Goal: Task Accomplishment & Management: Manage account settings

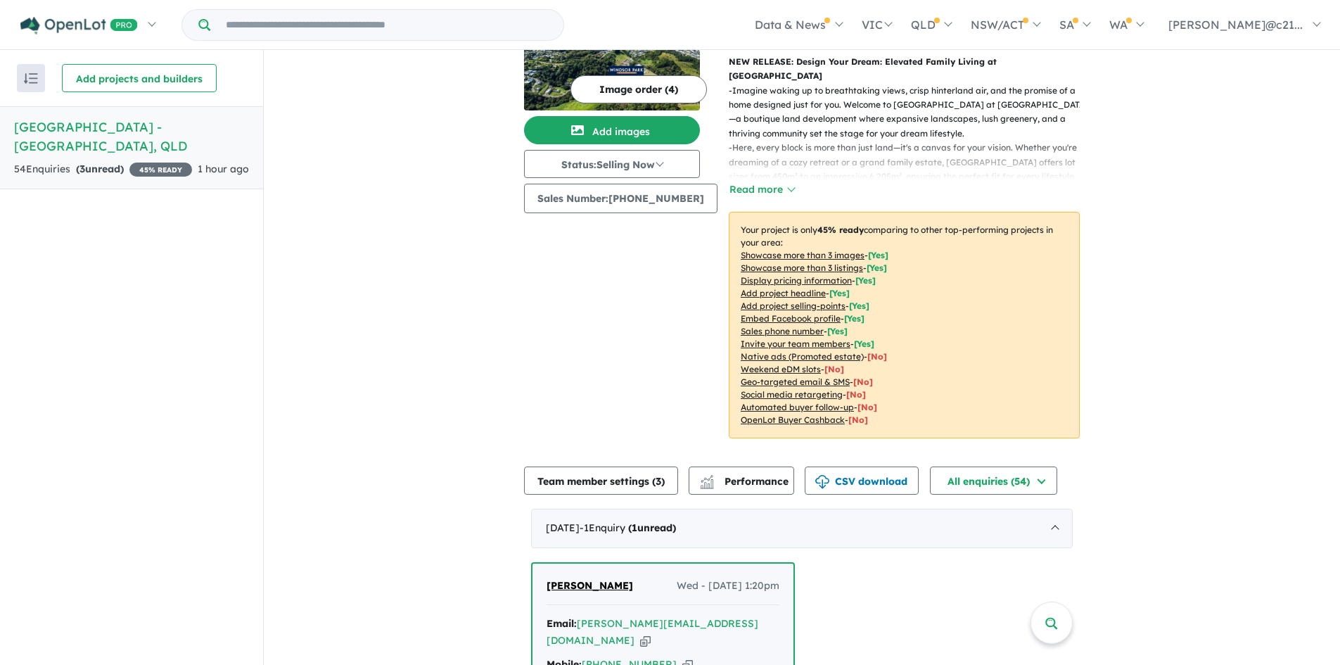
scroll to position [281, 0]
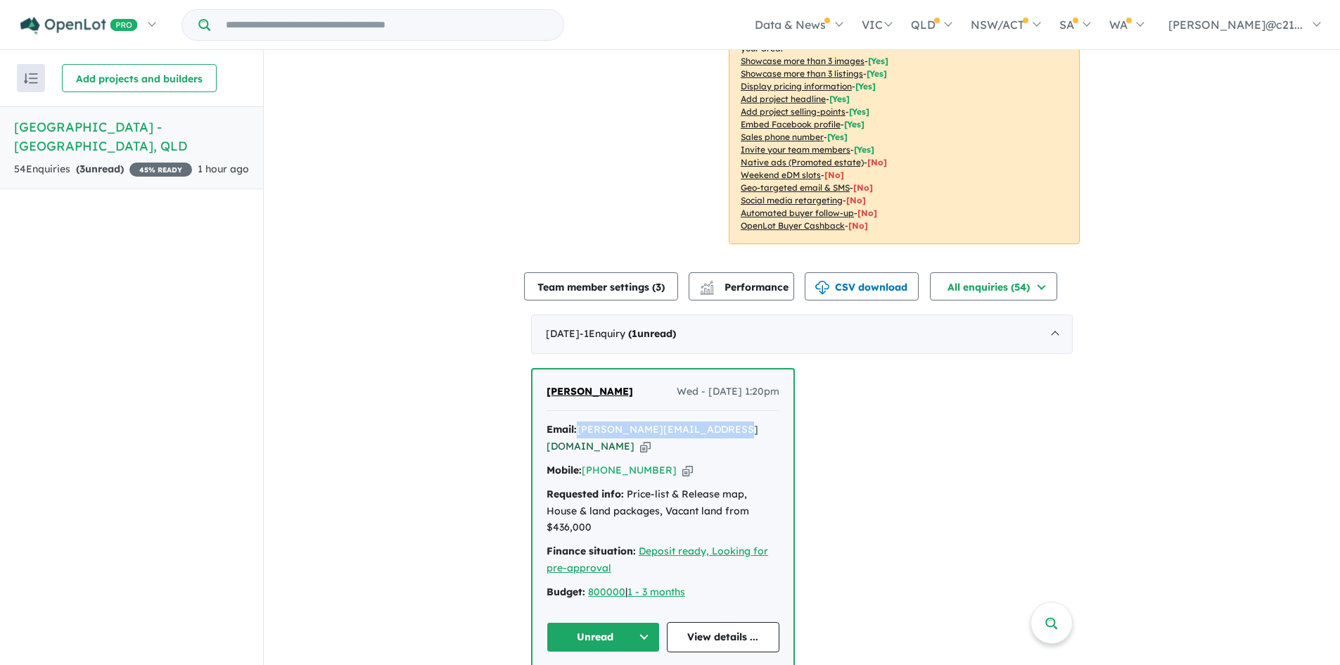
drag, startPoint x: 727, startPoint y: 393, endPoint x: 578, endPoint y: 401, distance: 149.3
click at [578, 421] on div "Email: courtney_easton@hotmail.com Copied!" at bounding box center [663, 438] width 233 height 34
copy a%20Windsor%20Park%20Estate%20-%20Burnside"] "[PERSON_NAME][EMAIL_ADDRESS][DOMAIN_NAME]"
drag, startPoint x: 658, startPoint y: 435, endPoint x: 616, endPoint y: 476, distance: 58.7
click at [600, 462] on div "Mobile: +61 413 069 099 Copied!" at bounding box center [663, 470] width 233 height 17
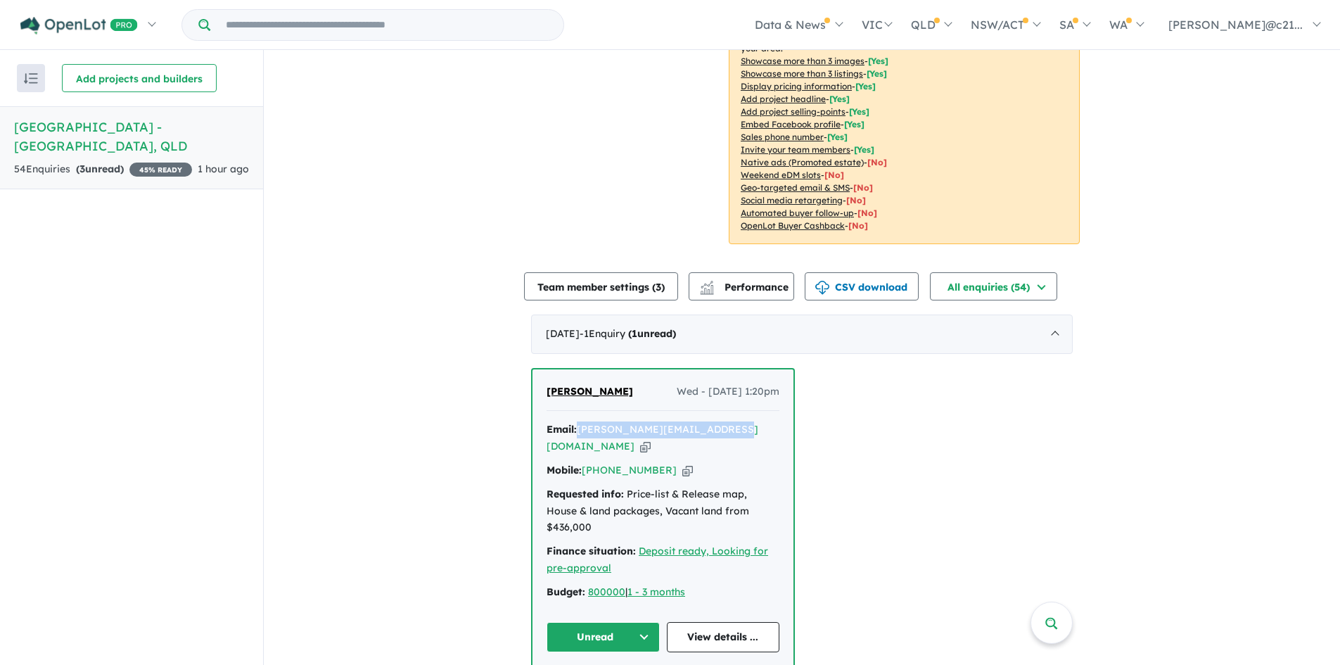
copy link "413 069 099"
drag, startPoint x: 632, startPoint y: 350, endPoint x: 546, endPoint y: 359, distance: 86.9
click at [547, 383] on div "Courtney Easton Wed - 01/10/2025, 1:20pm" at bounding box center [663, 397] width 233 height 28
copy span "[PERSON_NAME]"
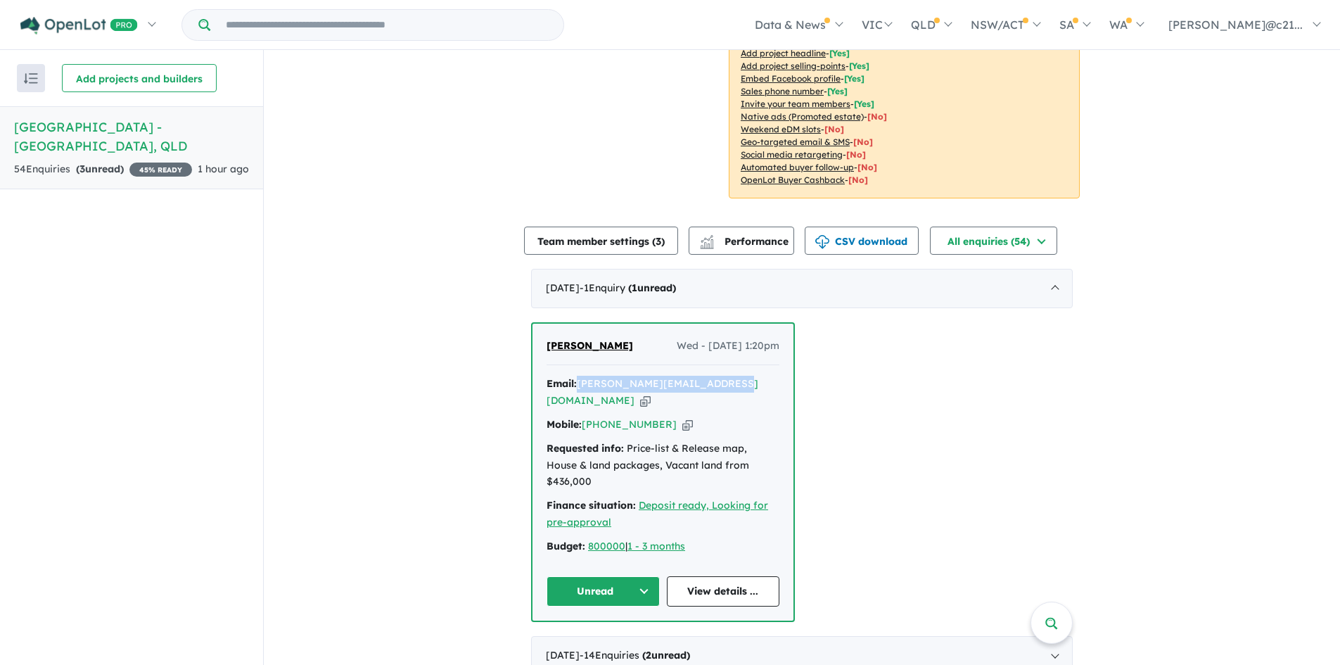
scroll to position [352, 0]
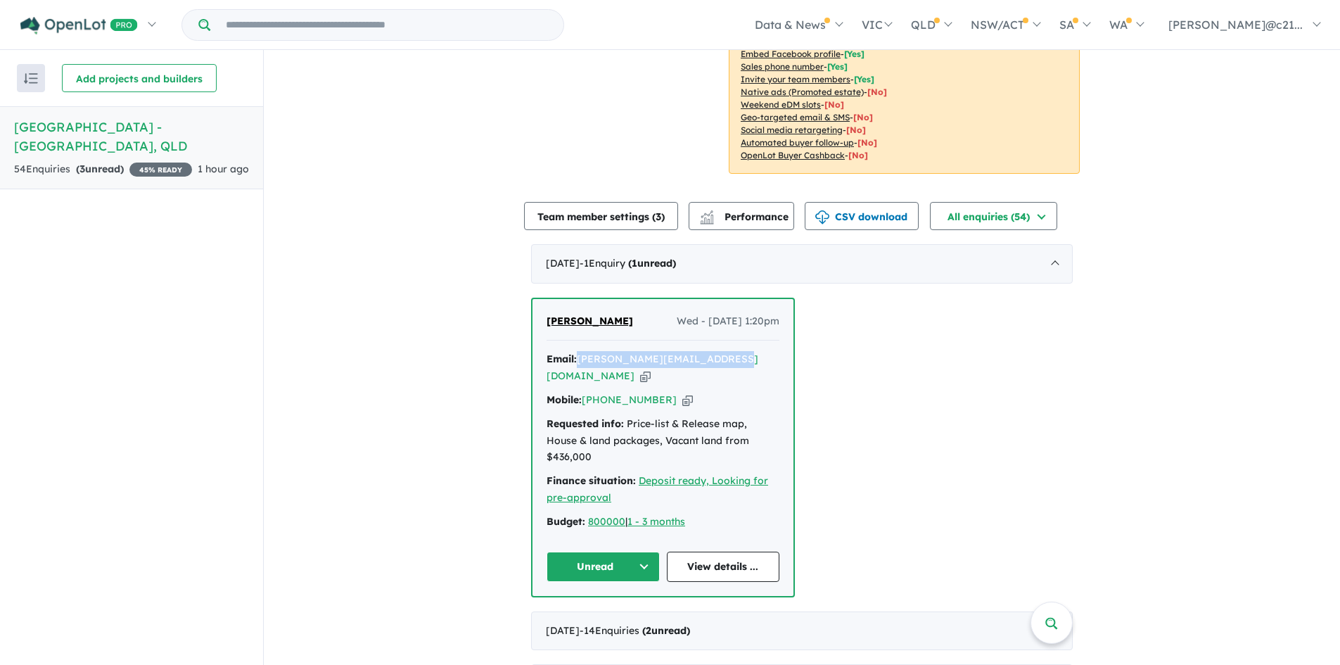
click at [606, 552] on button "Unread" at bounding box center [603, 567] width 113 height 30
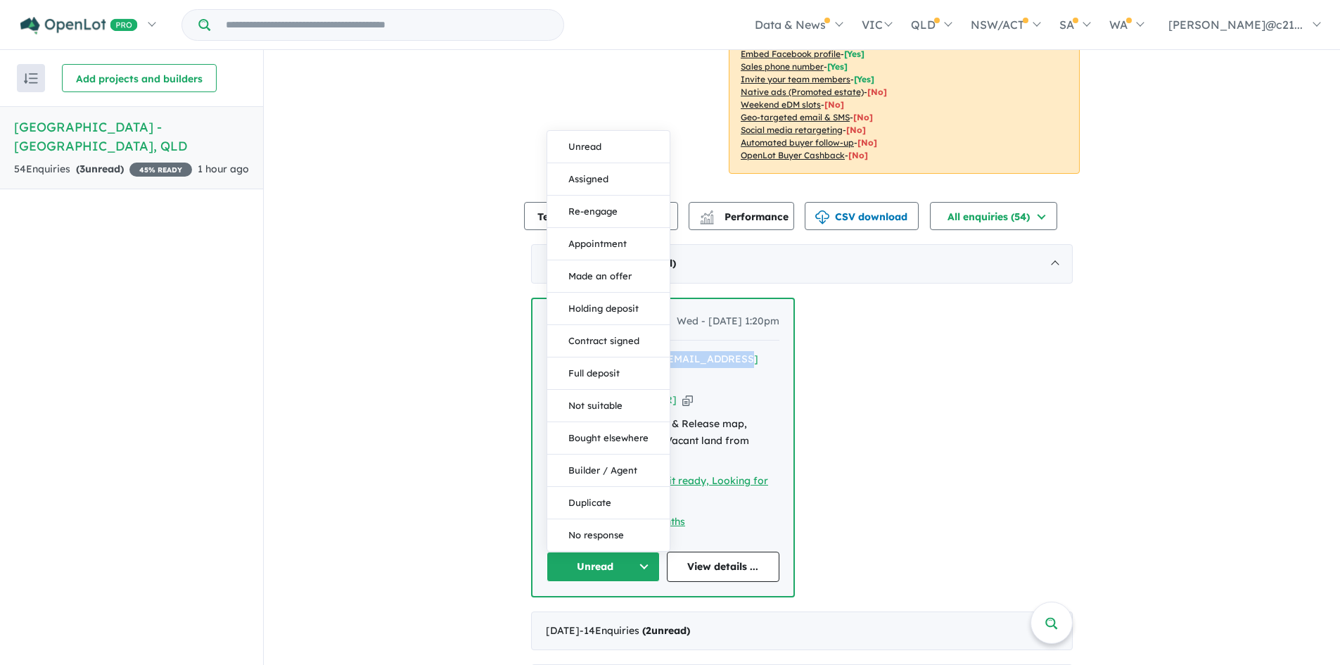
click at [645, 552] on button "Unread" at bounding box center [603, 567] width 113 height 30
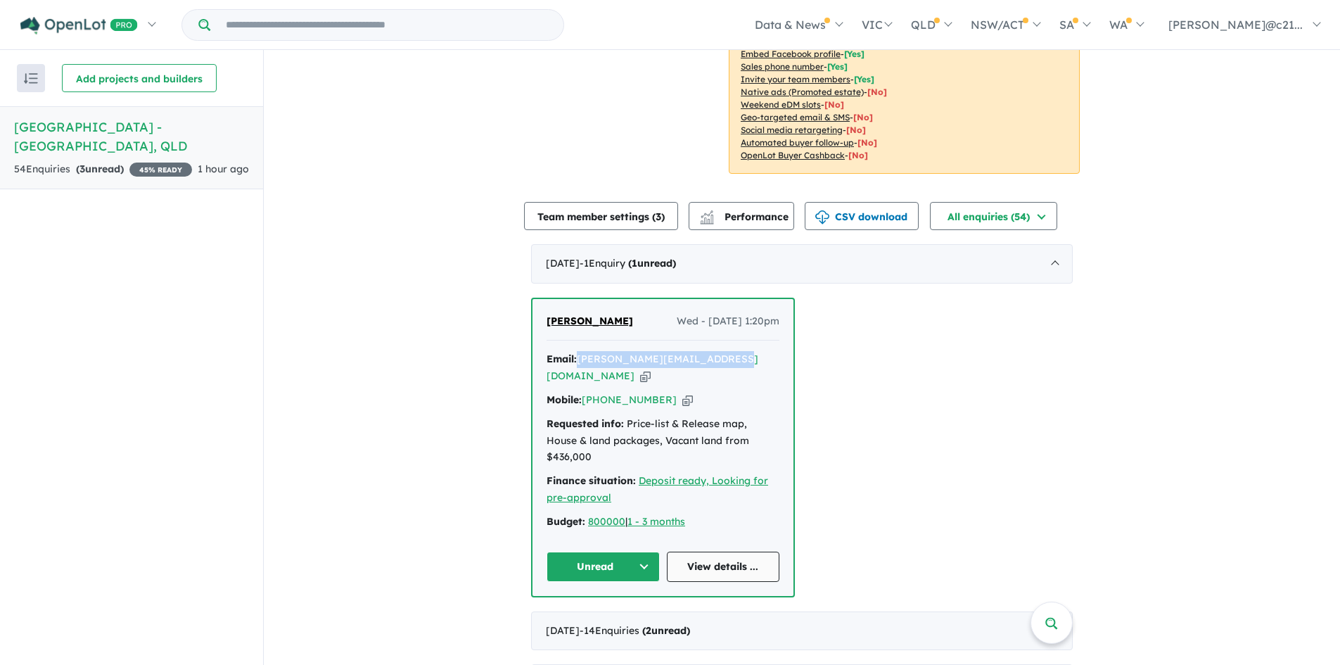
click at [694, 552] on link "View details ..." at bounding box center [723, 567] width 113 height 30
click at [625, 552] on button "Unread" at bounding box center [603, 567] width 113 height 30
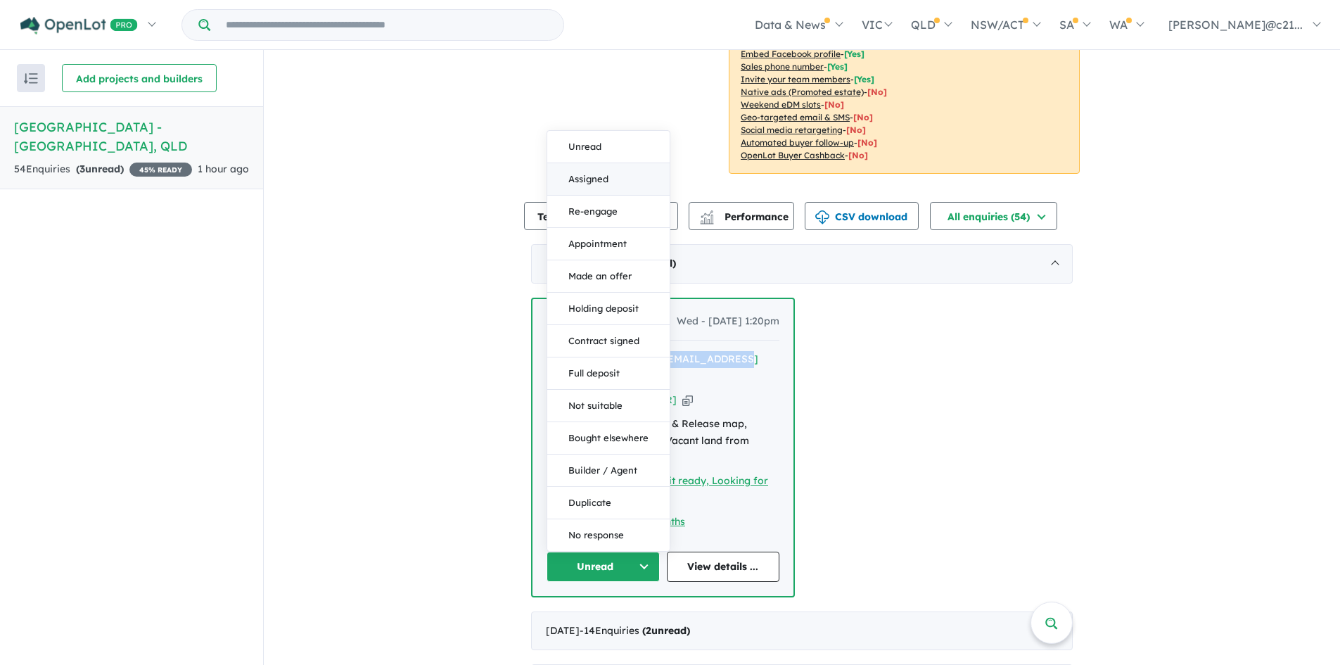
click at [596, 163] on button "Assigned" at bounding box center [608, 179] width 122 height 32
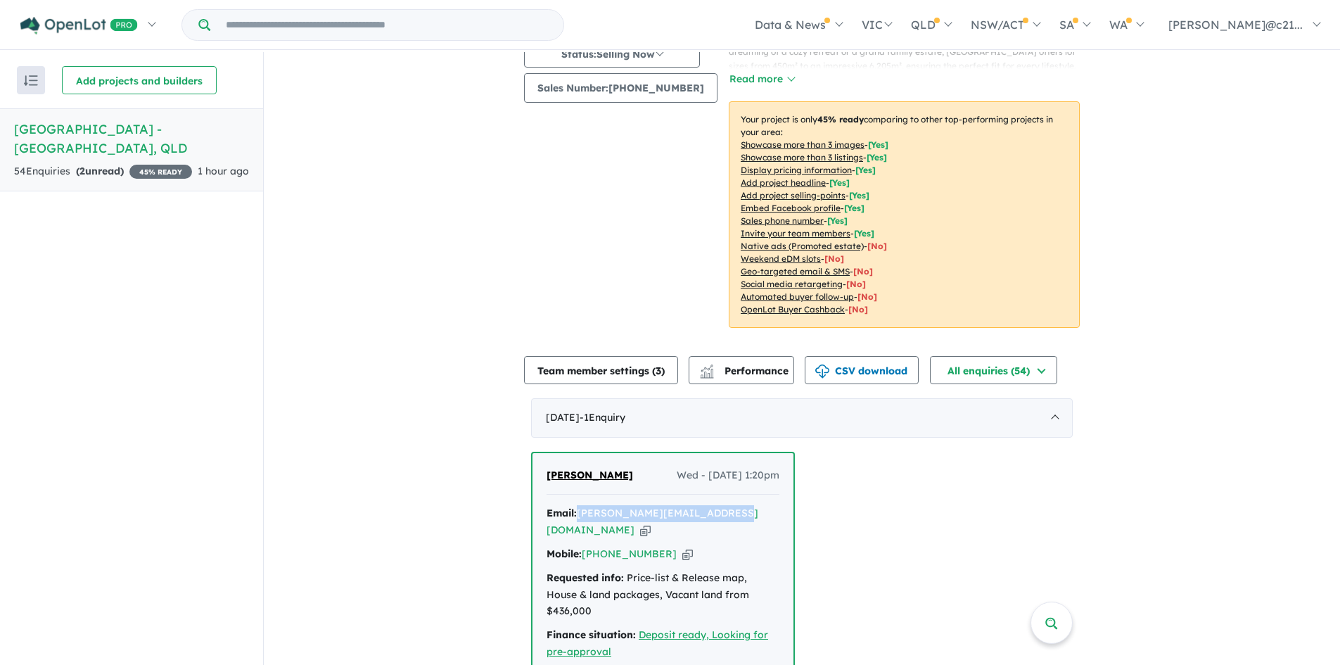
scroll to position [146, 0]
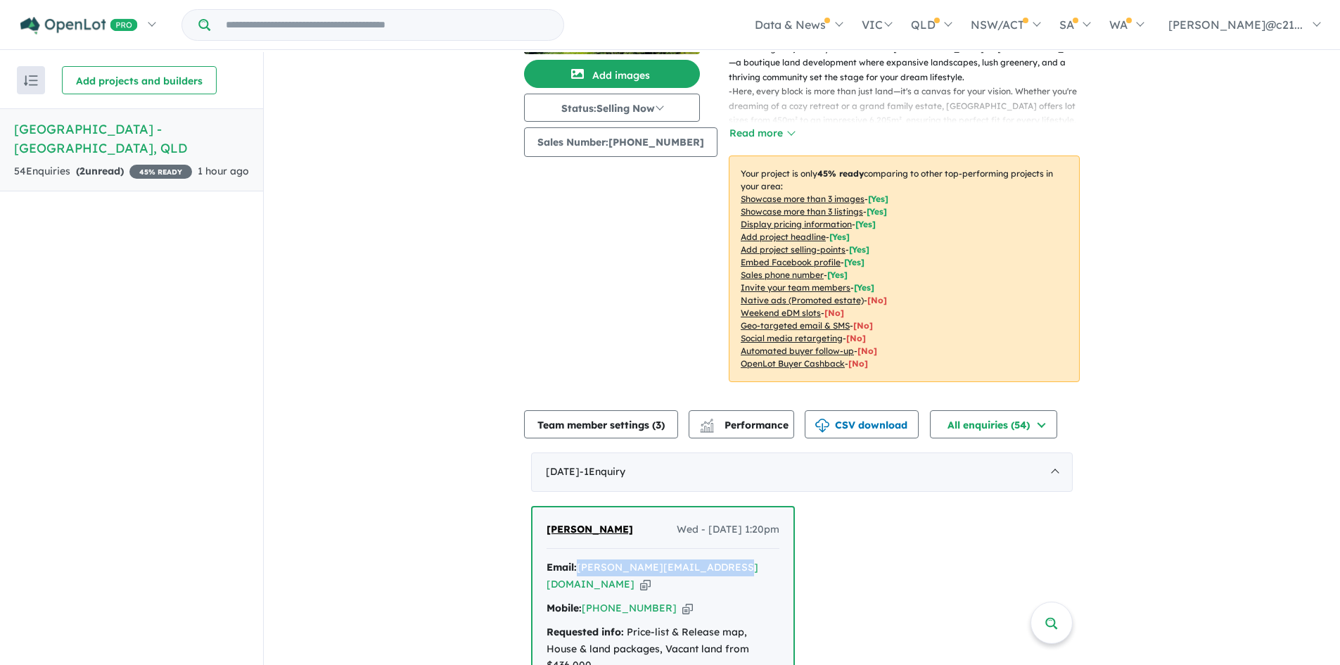
click at [86, 136] on h5 "Windsor Park Estate - Burnside , QLD" at bounding box center [131, 139] width 235 height 38
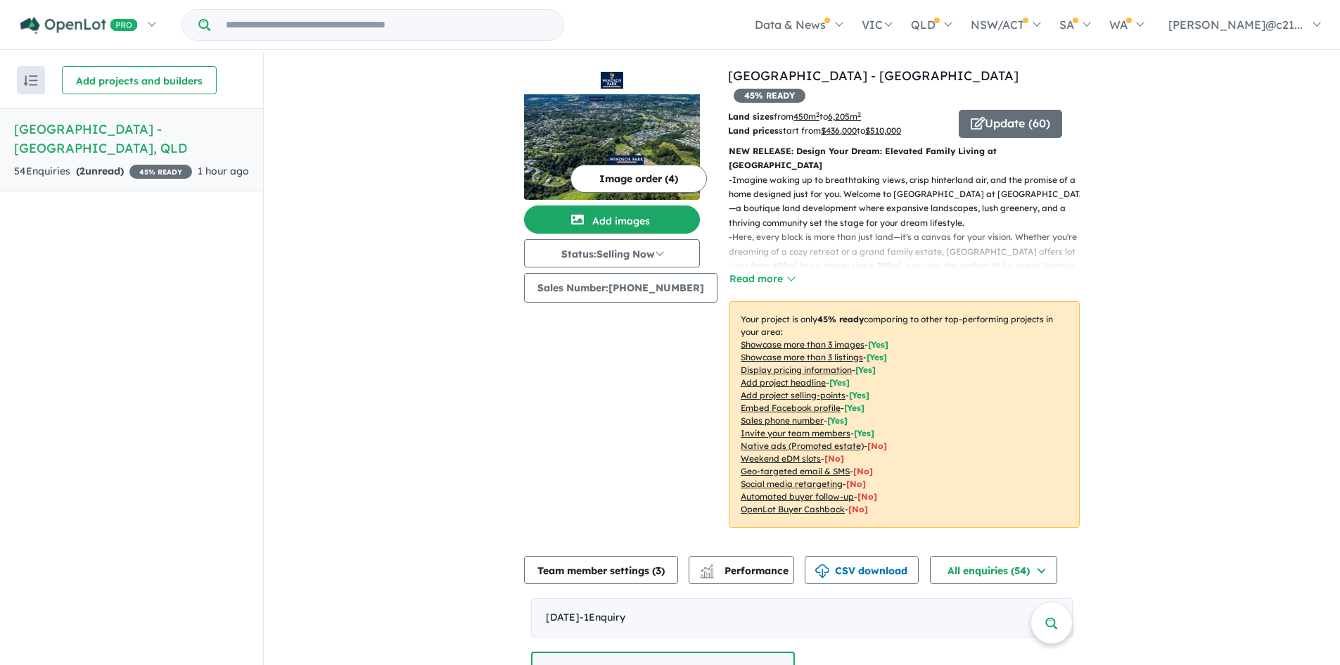
click at [108, 106] on div "Recent enquiries first Most unread enquiries first Most enquiries first By name…" at bounding box center [131, 80] width 263 height 56
click at [109, 125] on h5 "Windsor Park Estate - Burnside , QLD" at bounding box center [131, 139] width 235 height 38
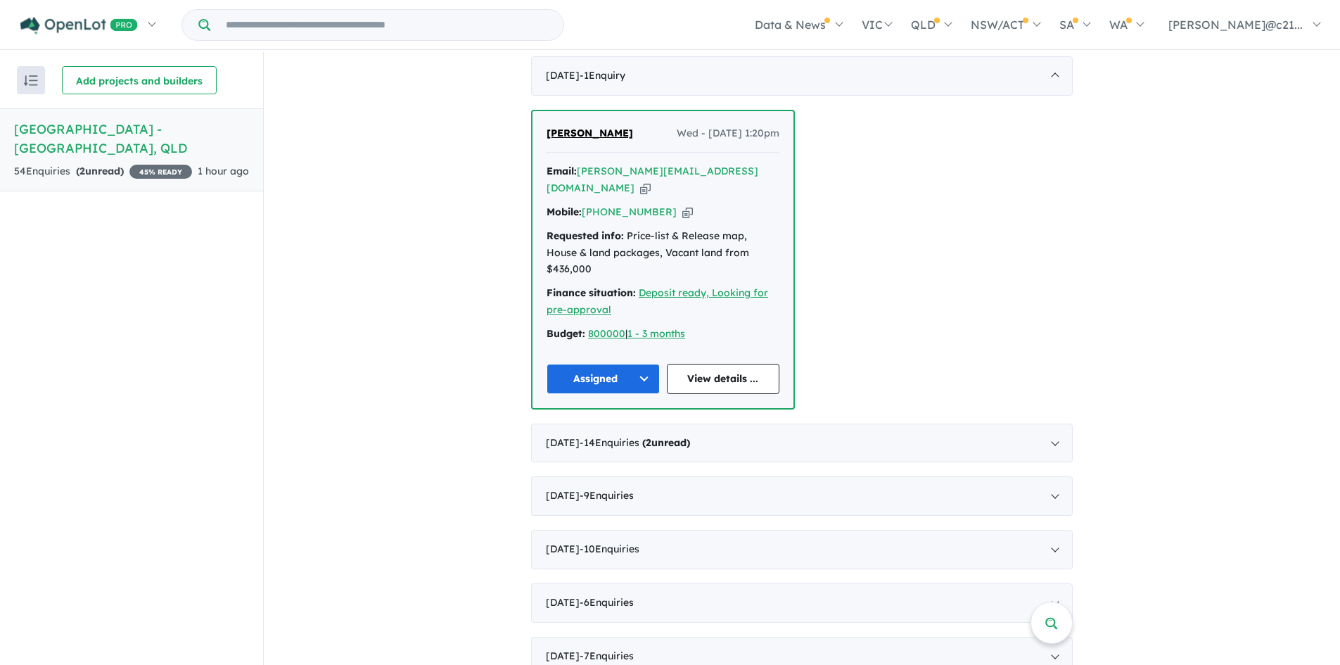
scroll to position [568, 0]
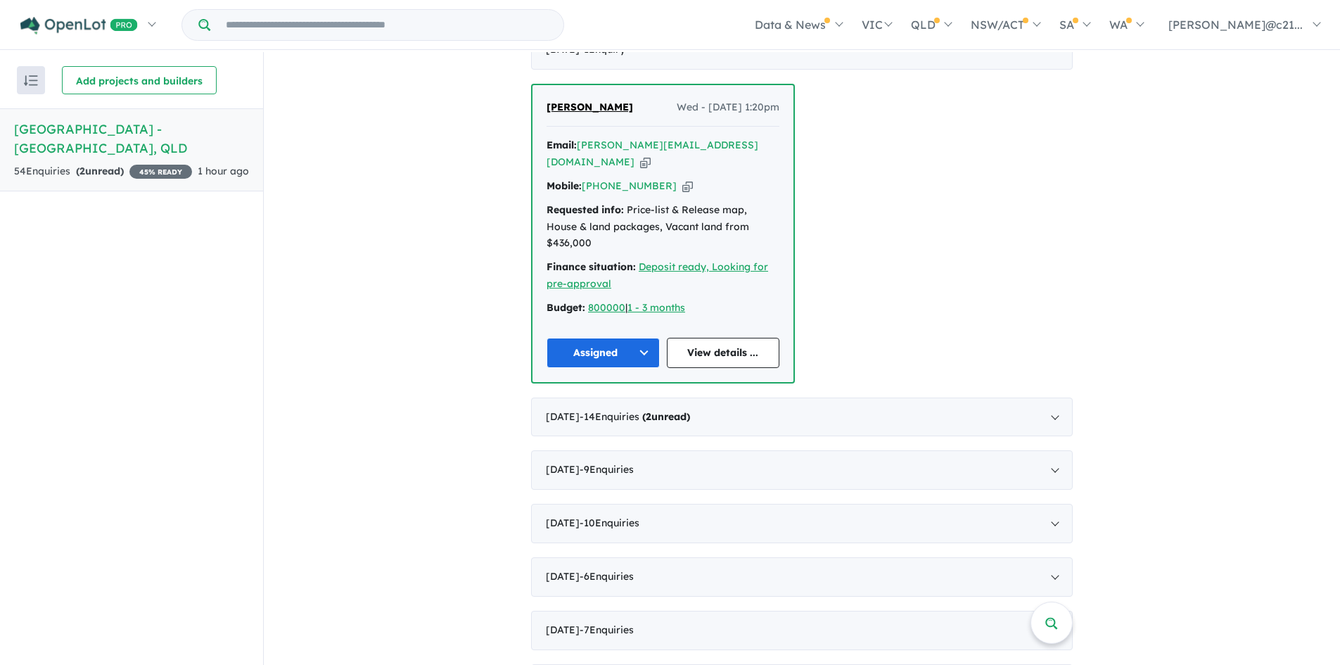
drag, startPoint x: 109, startPoint y: 120, endPoint x: 115, endPoint y: 114, distance: 8.5
click at [110, 120] on h5 "Windsor Park Estate - Burnside , QLD" at bounding box center [131, 139] width 235 height 38
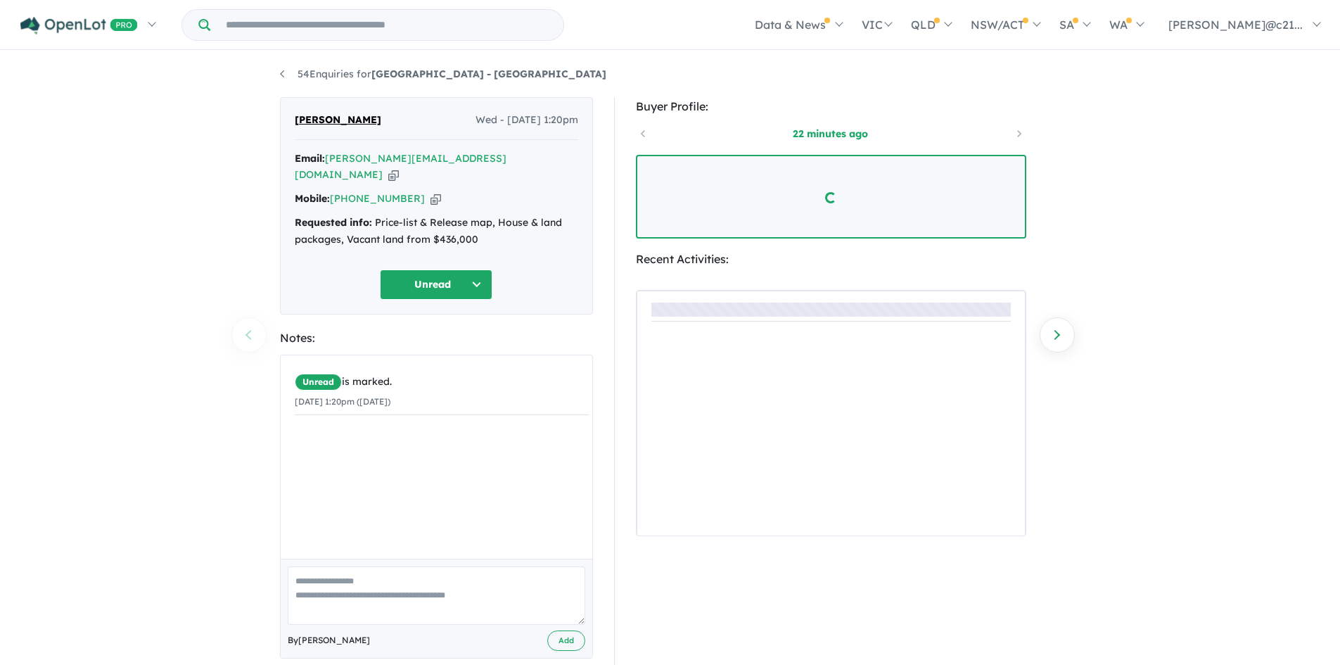
scroll to position [70, 0]
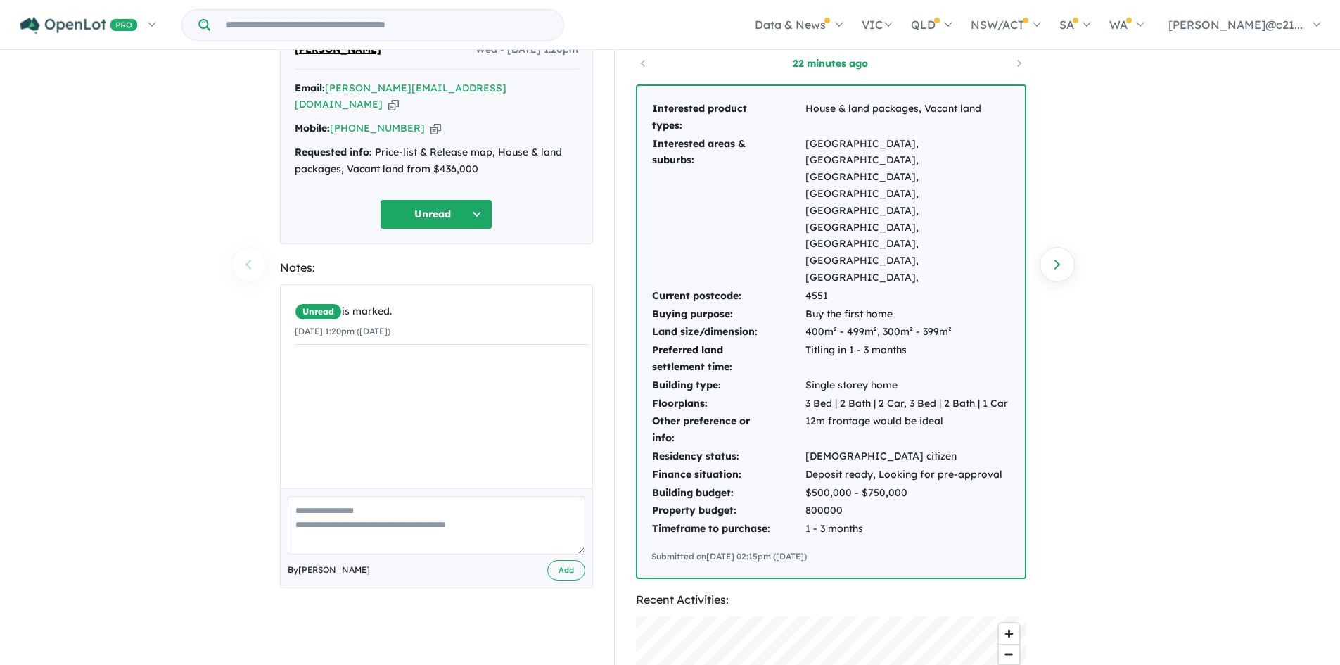
click at [479, 203] on button "Unread" at bounding box center [436, 214] width 113 height 30
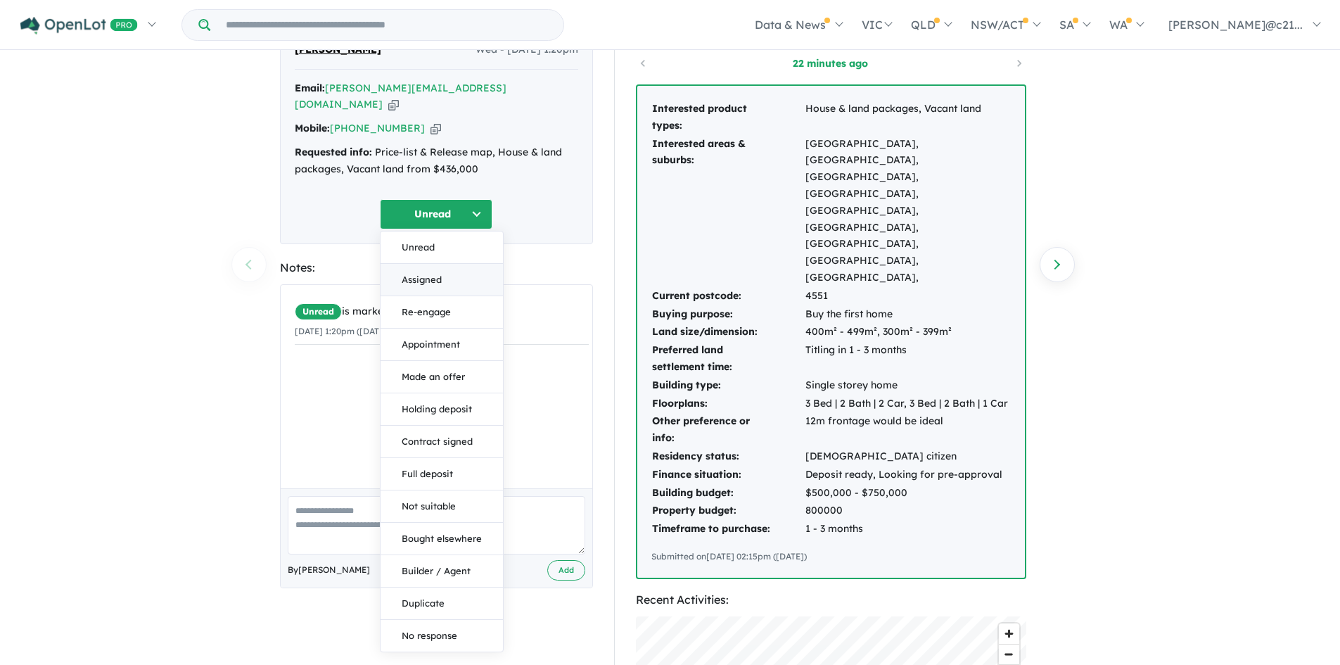
click at [434, 264] on button "Assigned" at bounding box center [442, 280] width 122 height 32
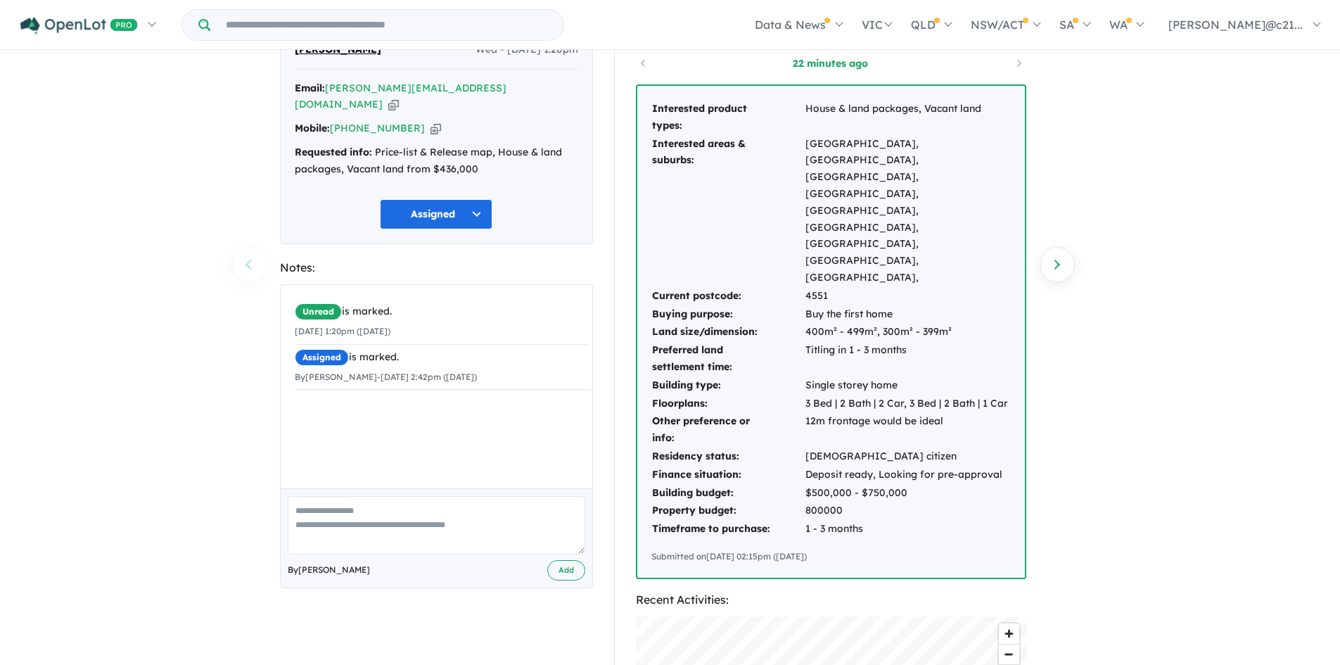
click at [402, 507] on textarea at bounding box center [437, 525] width 298 height 58
type textarea "**********"
click at [560, 560] on button "Add" at bounding box center [566, 570] width 38 height 20
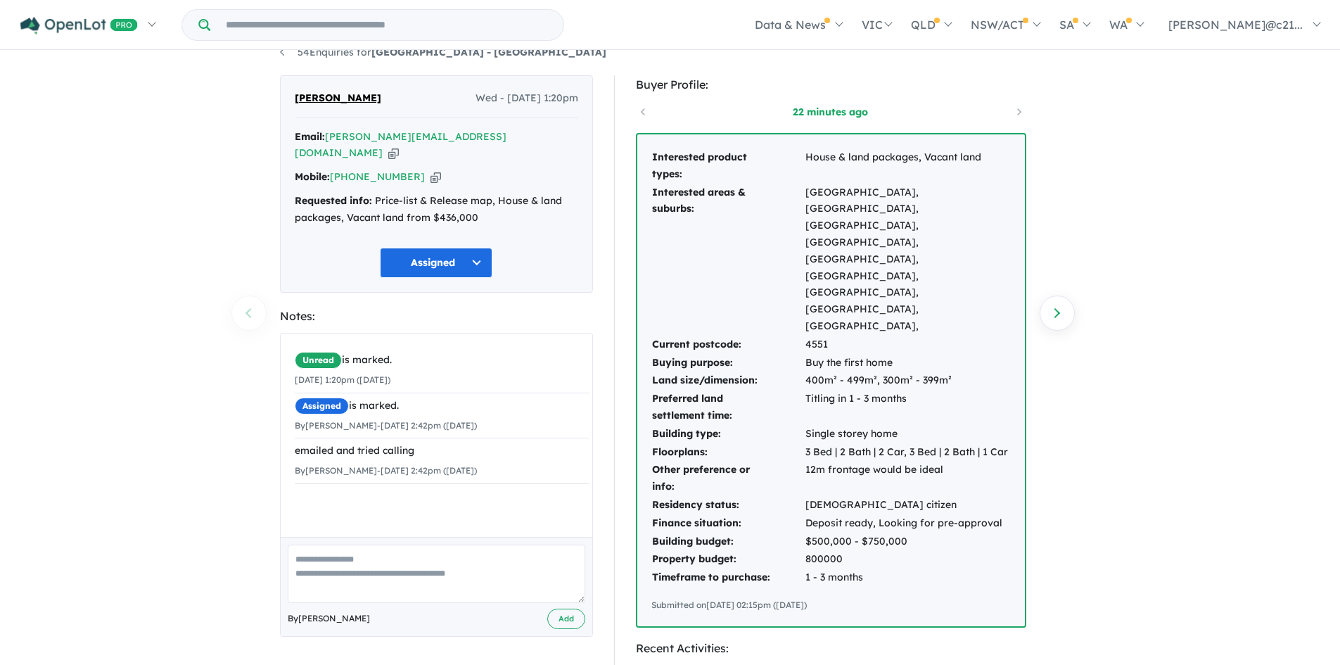
scroll to position [0, 0]
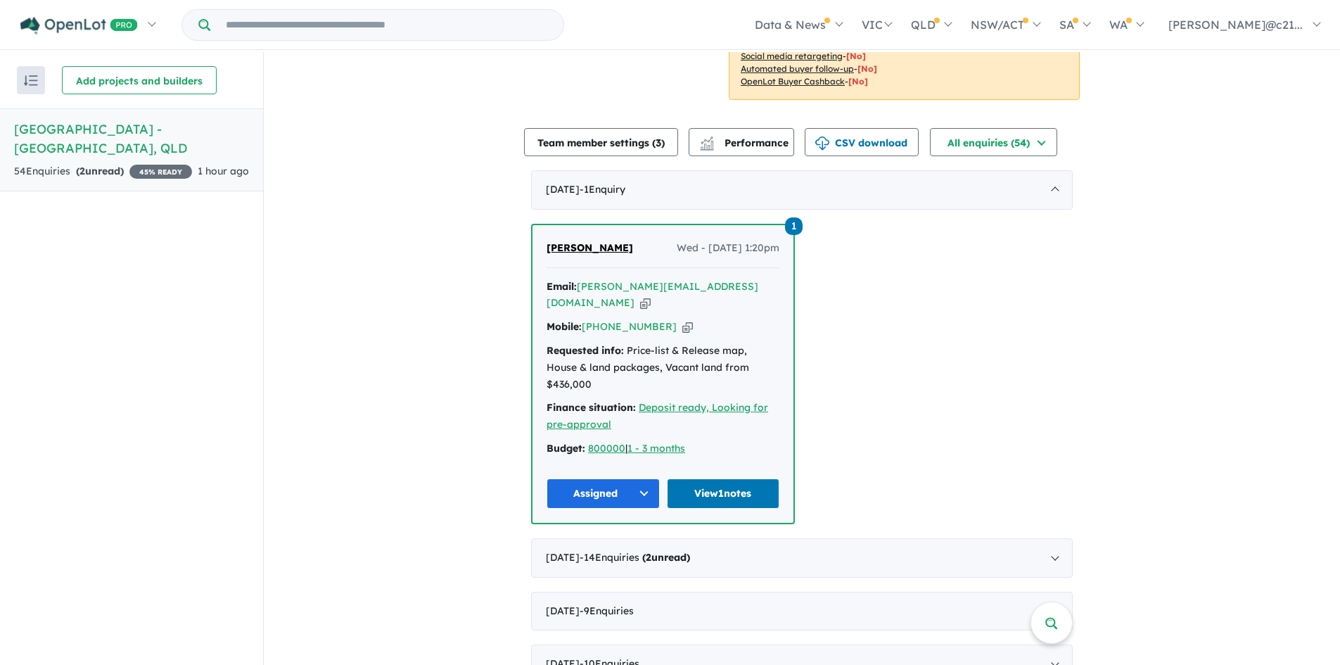
scroll to position [568, 0]
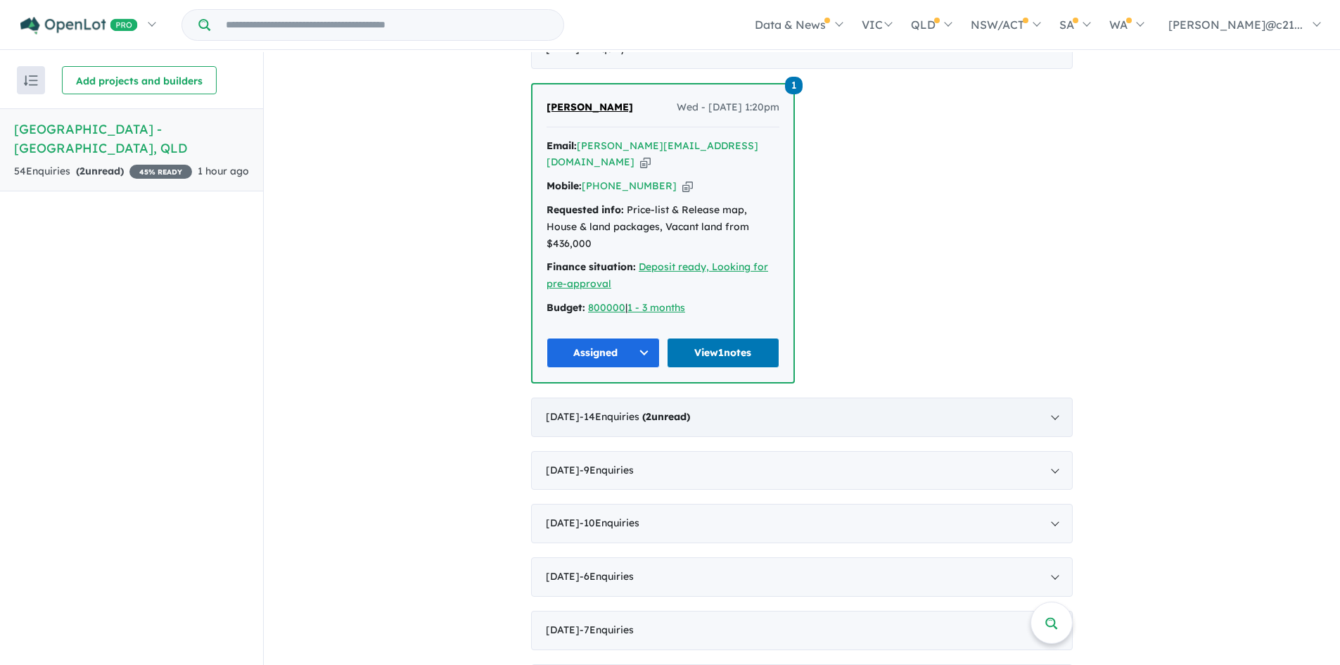
click at [775, 397] on div "[DATE] - 14 Enquir ies ( 2 unread)" at bounding box center [802, 416] width 542 height 39
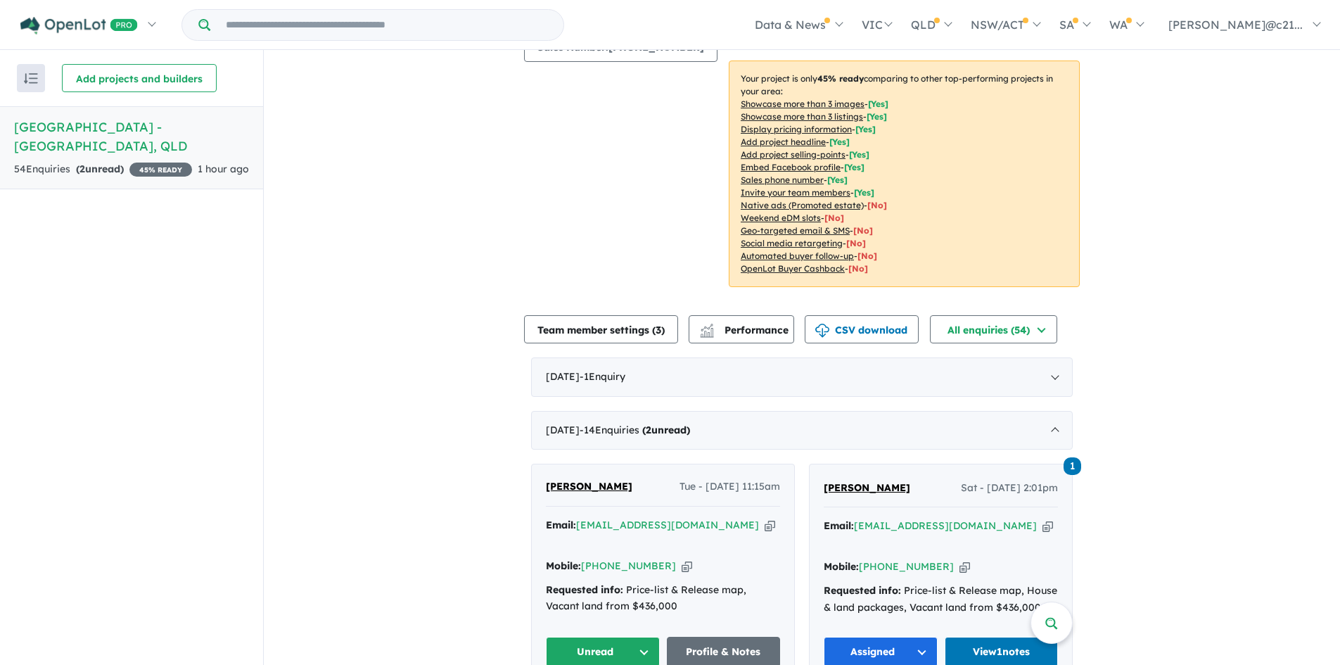
scroll to position [492, 0]
